Goal: Task Accomplishment & Management: Manage account settings

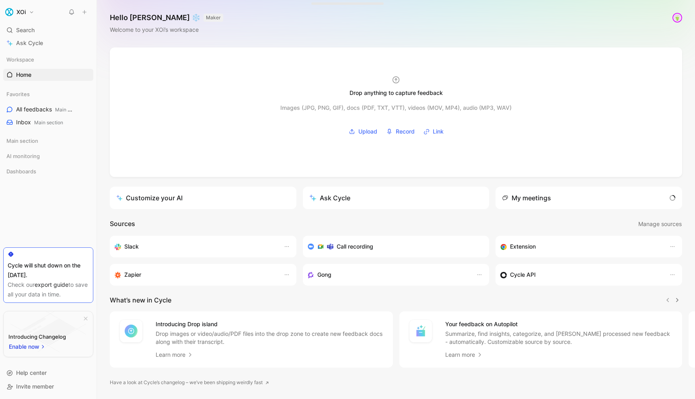
click at [23, 14] on h1 "XOi" at bounding box center [20, 11] width 9 height 7
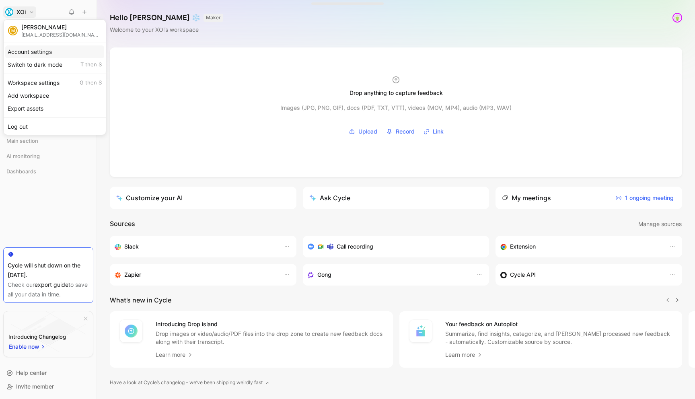
click at [35, 53] on div "Account settings" at bounding box center [54, 51] width 99 height 13
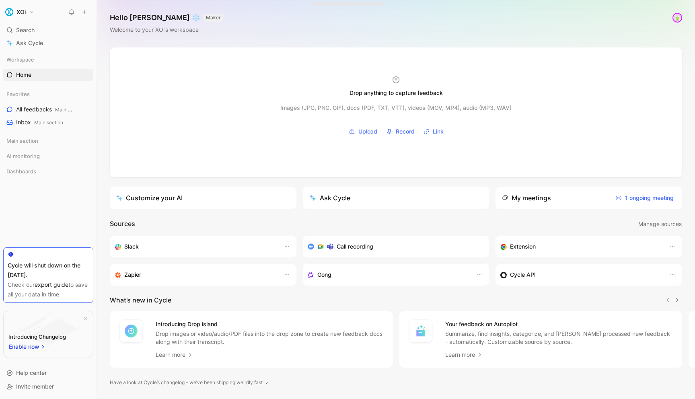
click at [35, 53] on div at bounding box center [347, 199] width 695 height 399
click at [17, 10] on h1 "XOi" at bounding box center [20, 11] width 9 height 7
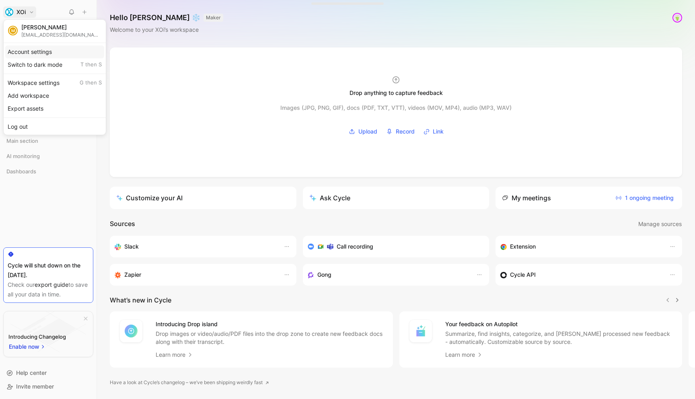
click at [35, 54] on div "Account settings" at bounding box center [54, 51] width 99 height 13
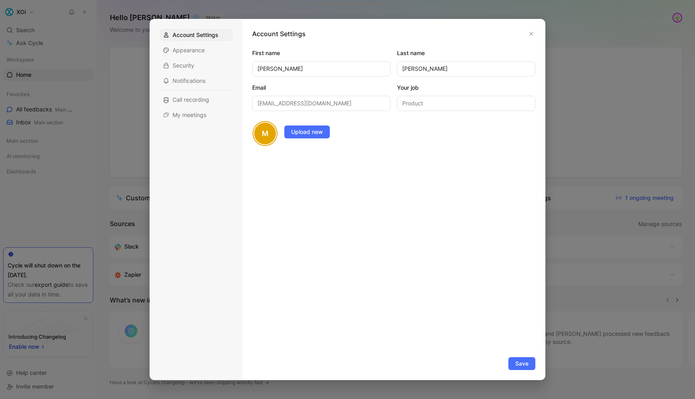
click at [32, 14] on div at bounding box center [347, 199] width 695 height 399
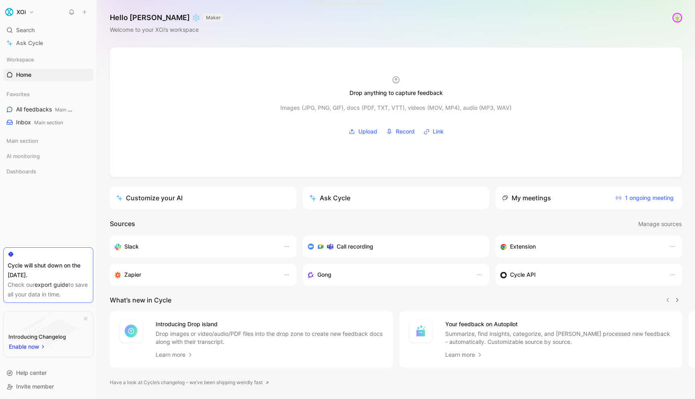
click at [25, 10] on h1 "XOi" at bounding box center [20, 11] width 9 height 7
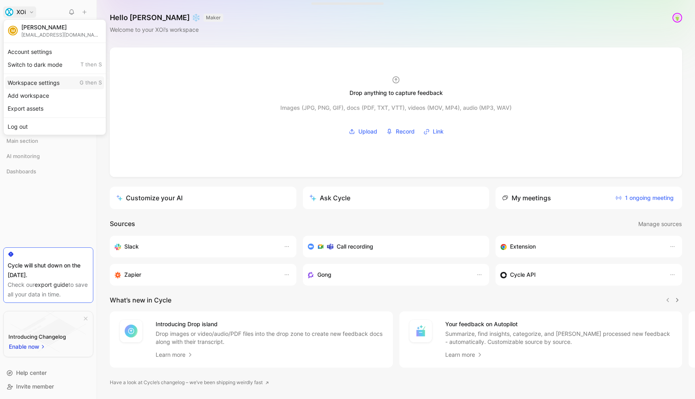
click at [30, 83] on div "Workspace settings G then S" at bounding box center [54, 82] width 99 height 13
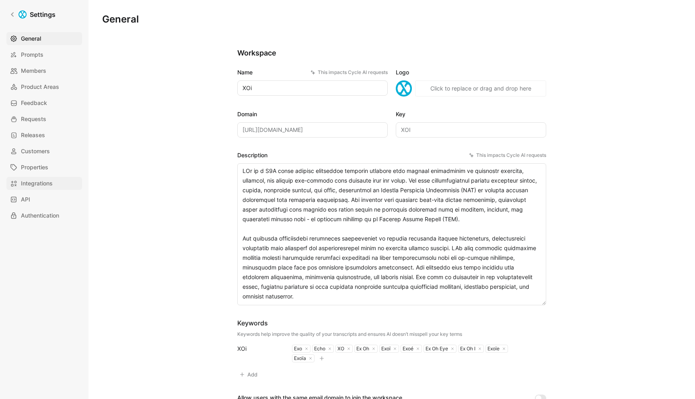
click at [46, 182] on span "Integrations" at bounding box center [37, 183] width 32 height 10
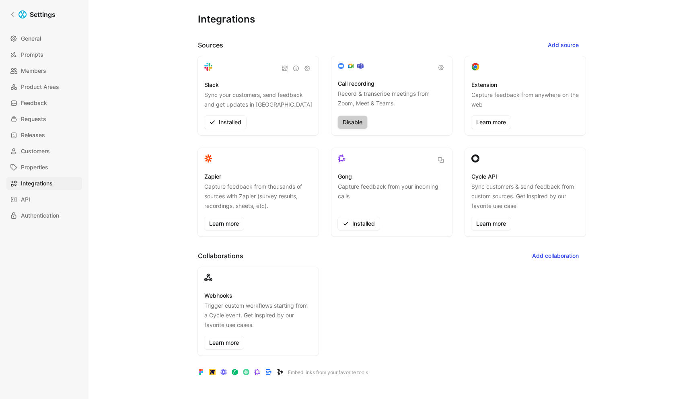
click at [346, 124] on span "Disable" at bounding box center [352, 122] width 20 height 10
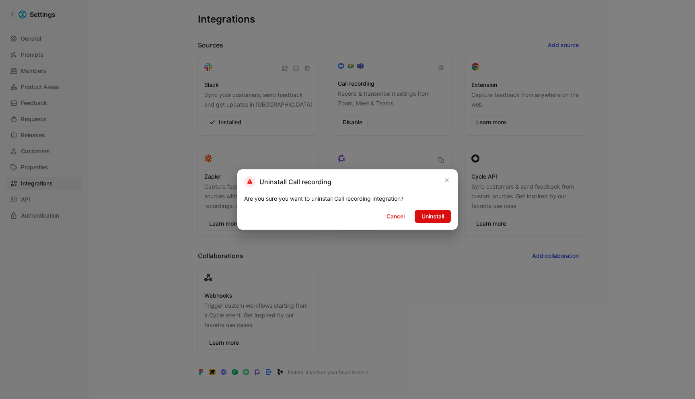
click at [440, 217] on span "Uninstall" at bounding box center [432, 216] width 23 height 10
